Goal: Information Seeking & Learning: Learn about a topic

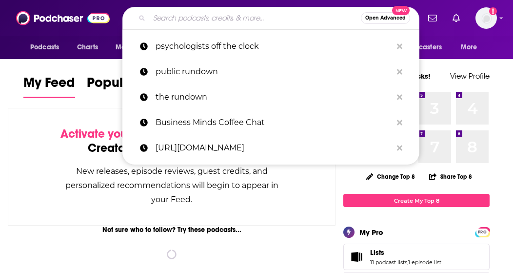
click at [214, 12] on input "Search podcasts, credits, & more..." at bounding box center [255, 18] width 212 height 16
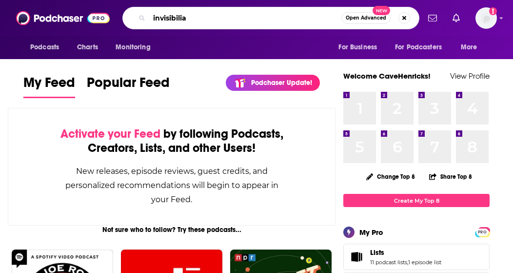
type input "invisibilia"
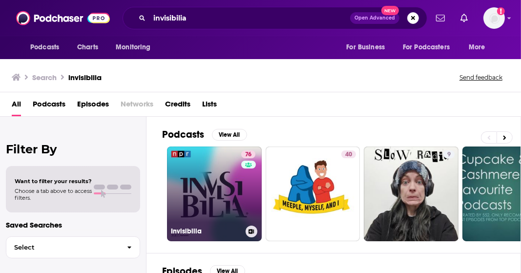
click at [208, 195] on link "76 Invisibilia" at bounding box center [214, 193] width 95 height 95
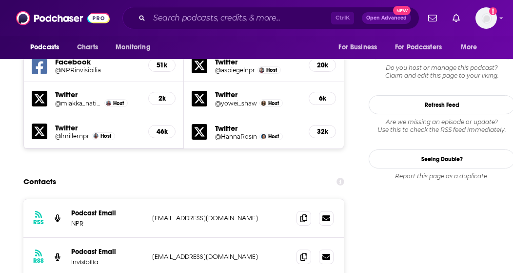
scroll to position [976, 0]
